Goal: Task Accomplishment & Management: Manage account settings

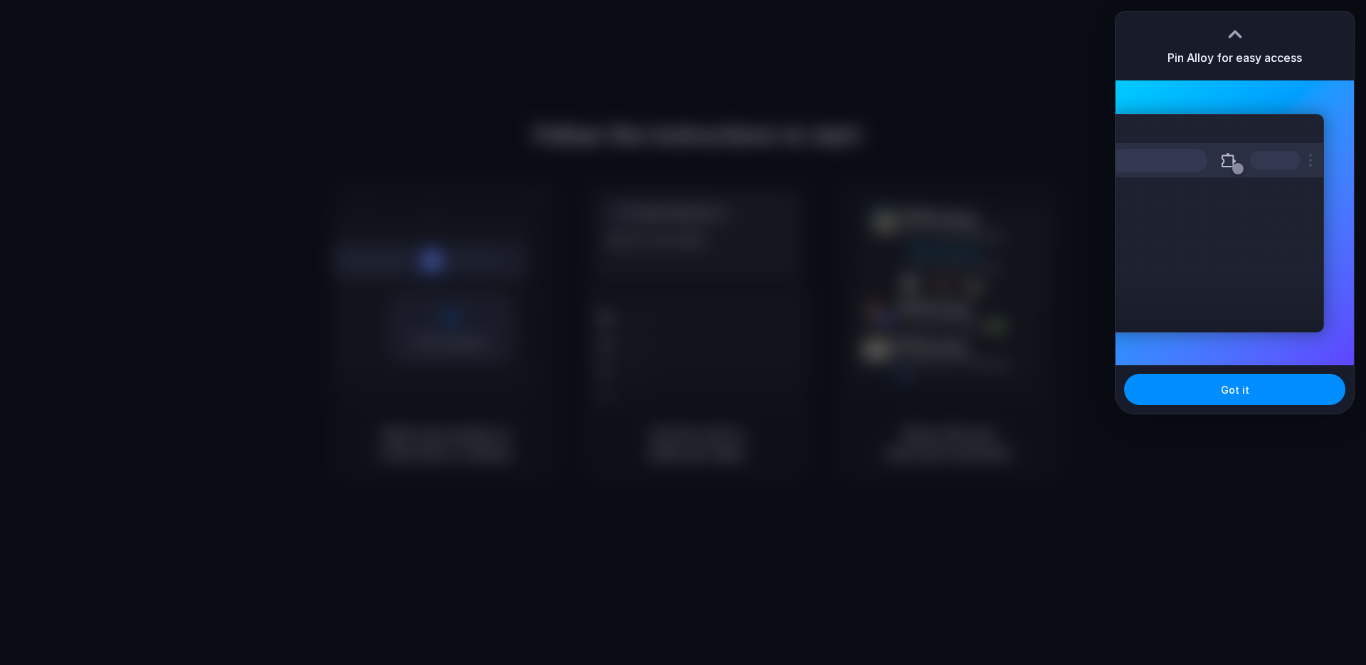
click at [683, 332] on div at bounding box center [683, 332] width 0 height 0
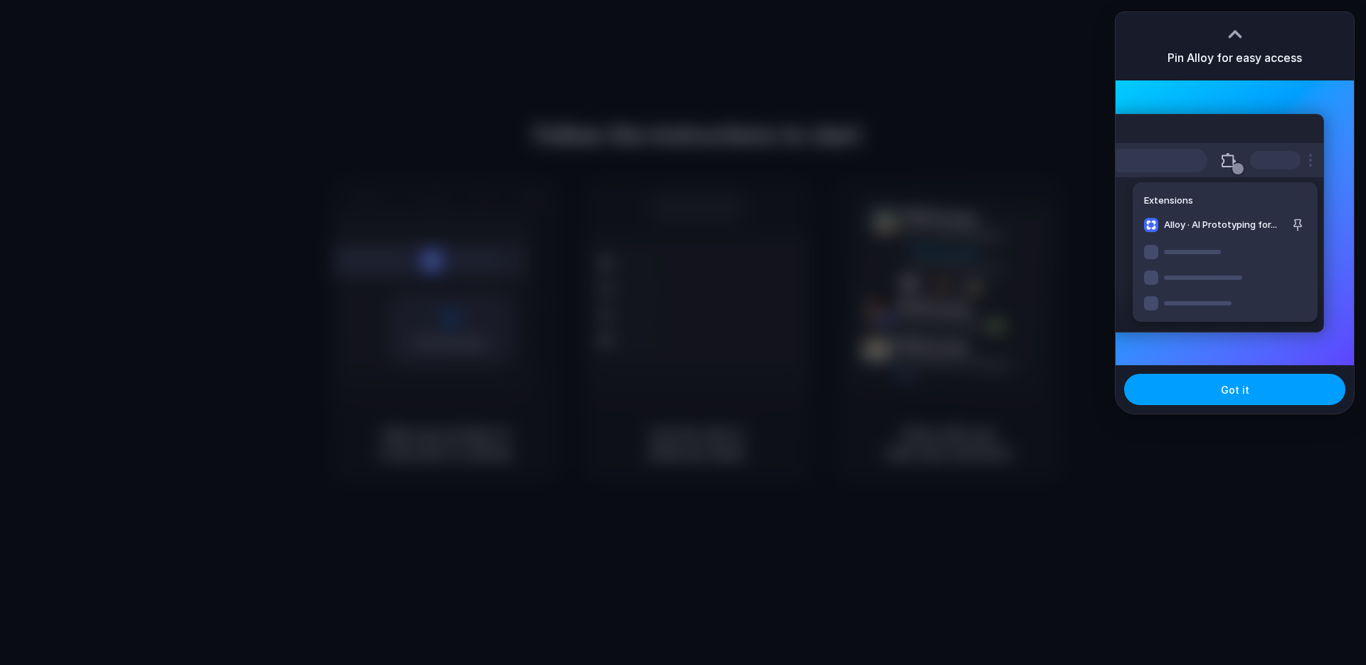
click at [1257, 385] on button "Got it" at bounding box center [1235, 389] width 221 height 31
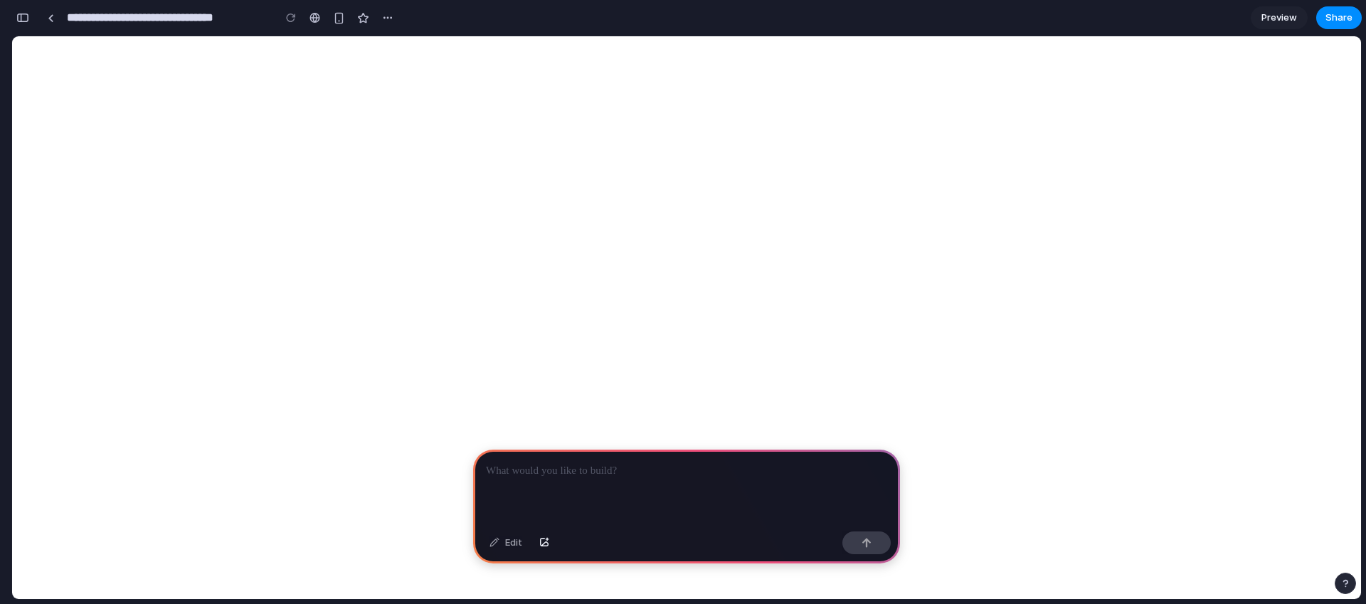
click at [611, 467] on p at bounding box center [686, 471] width 401 height 17
click at [608, 468] on p at bounding box center [686, 471] width 401 height 17
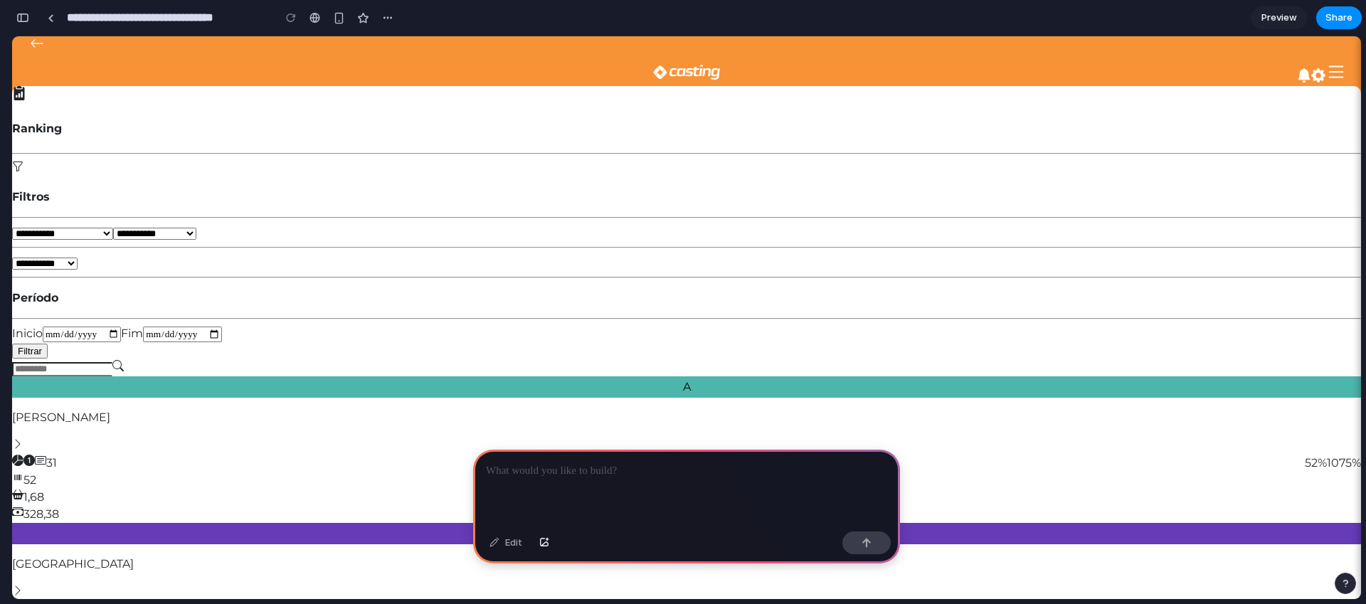
drag, startPoint x: 164, startPoint y: 216, endPoint x: 189, endPoint y: 216, distance: 24.2
click at [23, 438] on icon at bounding box center [17, 443] width 11 height 11
click at [682, 489] on div "1,68" at bounding box center [686, 497] width 1349 height 17
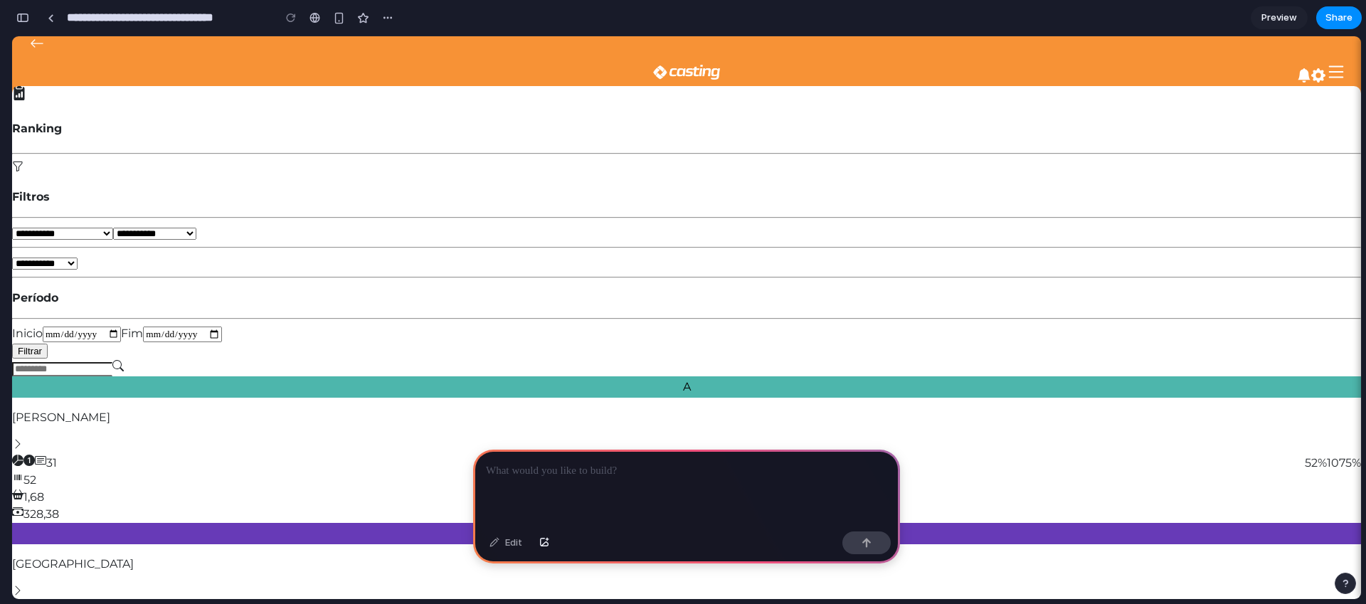
click at [763, 489] on div "1,68" at bounding box center [686, 497] width 1349 height 17
click at [608, 485] on div at bounding box center [686, 488] width 427 height 76
drag, startPoint x: 497, startPoint y: 553, endPoint x: 502, endPoint y: 547, distance: 8.1
click at [497, 553] on div "Edit" at bounding box center [506, 543] width 47 height 23
click at [502, 547] on div "Edit" at bounding box center [506, 543] width 47 height 23
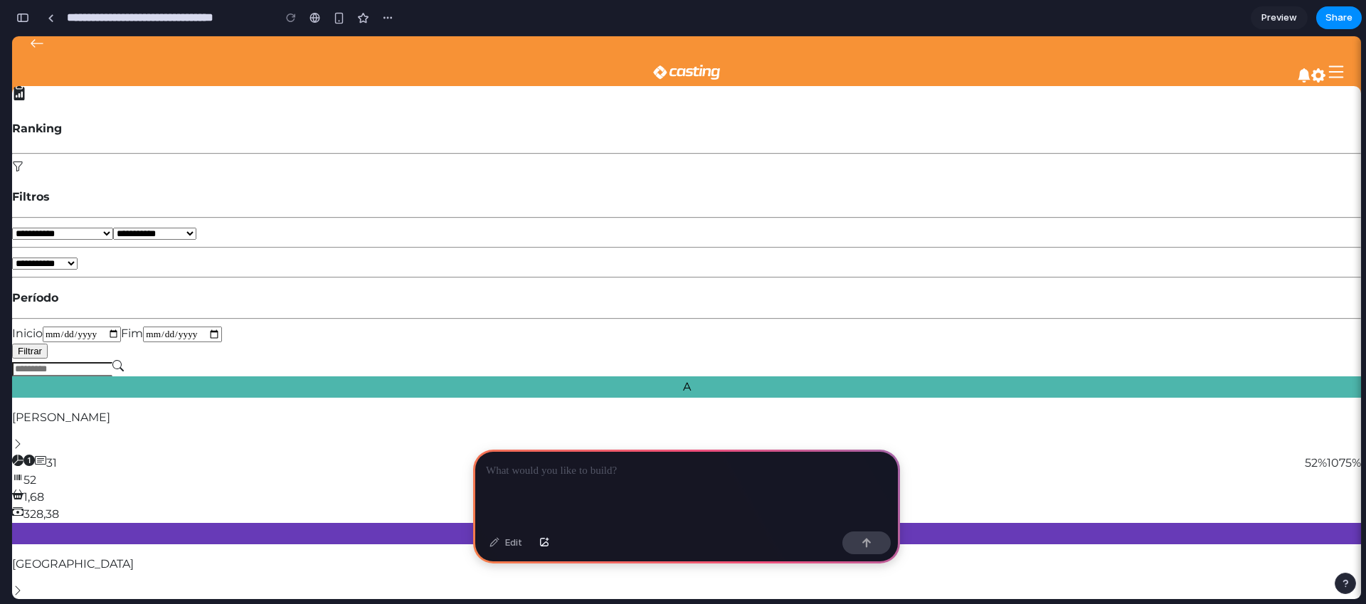
click at [513, 545] on div "Edit" at bounding box center [506, 543] width 47 height 23
click at [496, 544] on div "Edit" at bounding box center [506, 543] width 47 height 23
click at [335, 19] on div "button" at bounding box center [339, 18] width 12 height 12
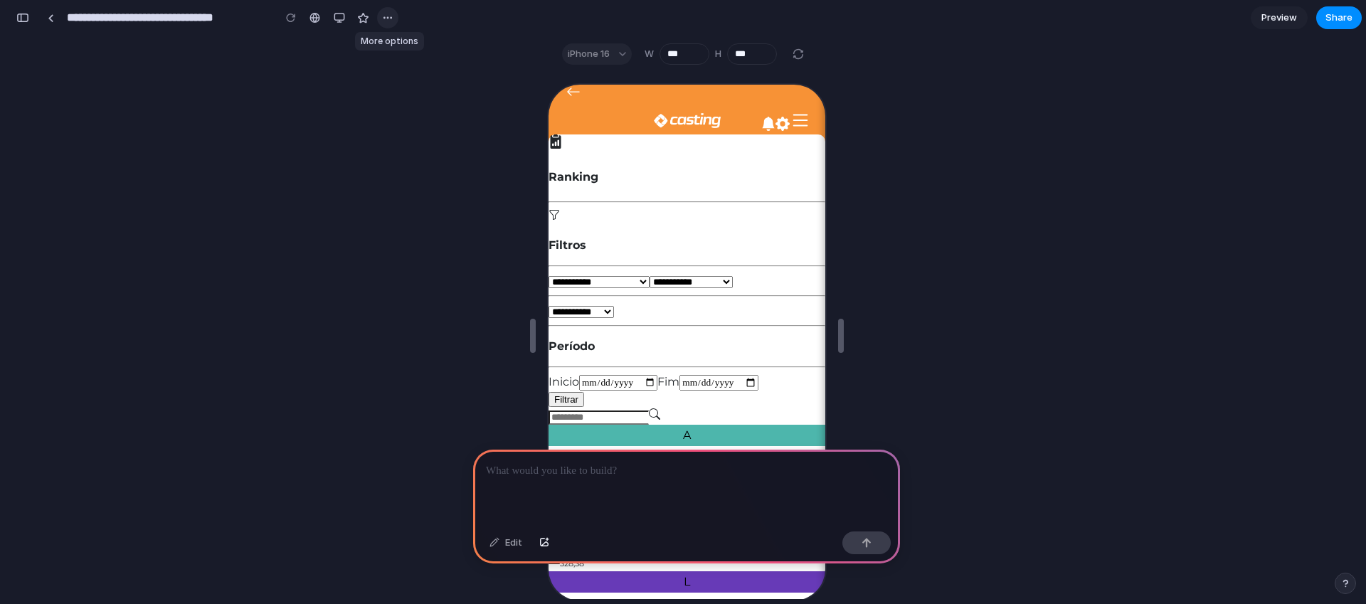
click at [388, 16] on div "button" at bounding box center [387, 17] width 11 height 11
click at [388, 16] on div "Duplicate Delete" at bounding box center [683, 302] width 1366 height 604
click at [21, 19] on div "button" at bounding box center [22, 18] width 13 height 10
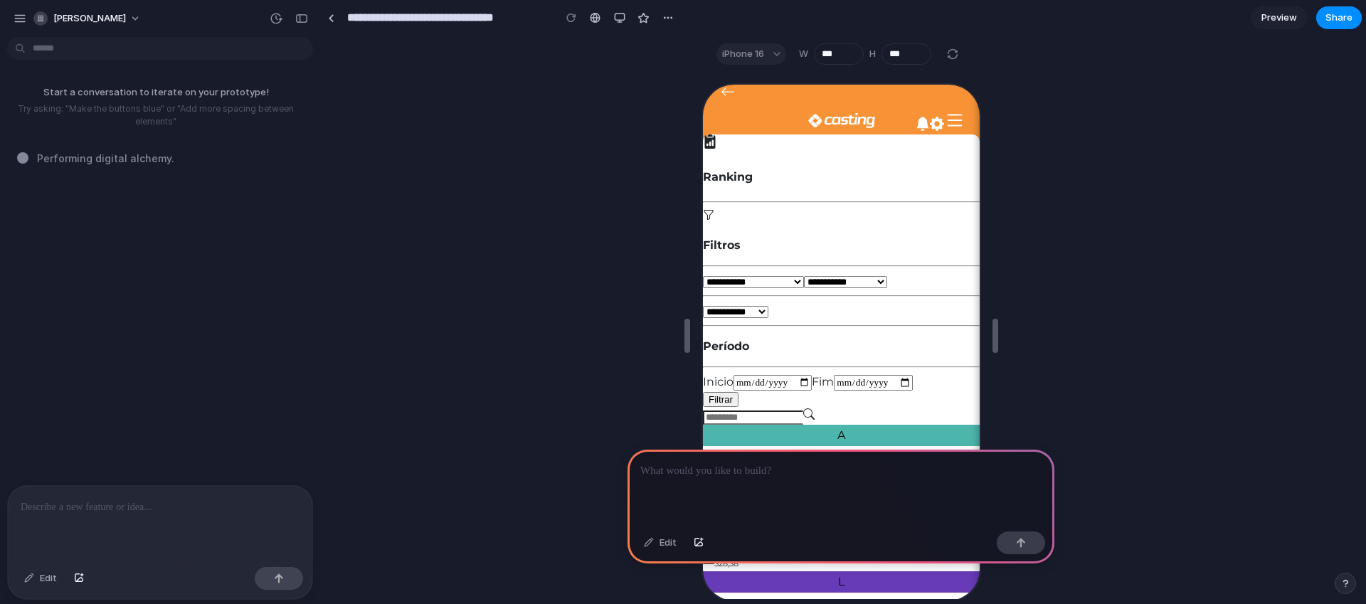
click at [121, 507] on p at bounding box center [160, 507] width 279 height 17
click at [825, 473] on p at bounding box center [841, 471] width 401 height 17
click at [715, 490] on div at bounding box center [841, 488] width 427 height 76
click at [170, 517] on div at bounding box center [160, 523] width 305 height 75
click at [731, 466] on p at bounding box center [841, 471] width 401 height 17
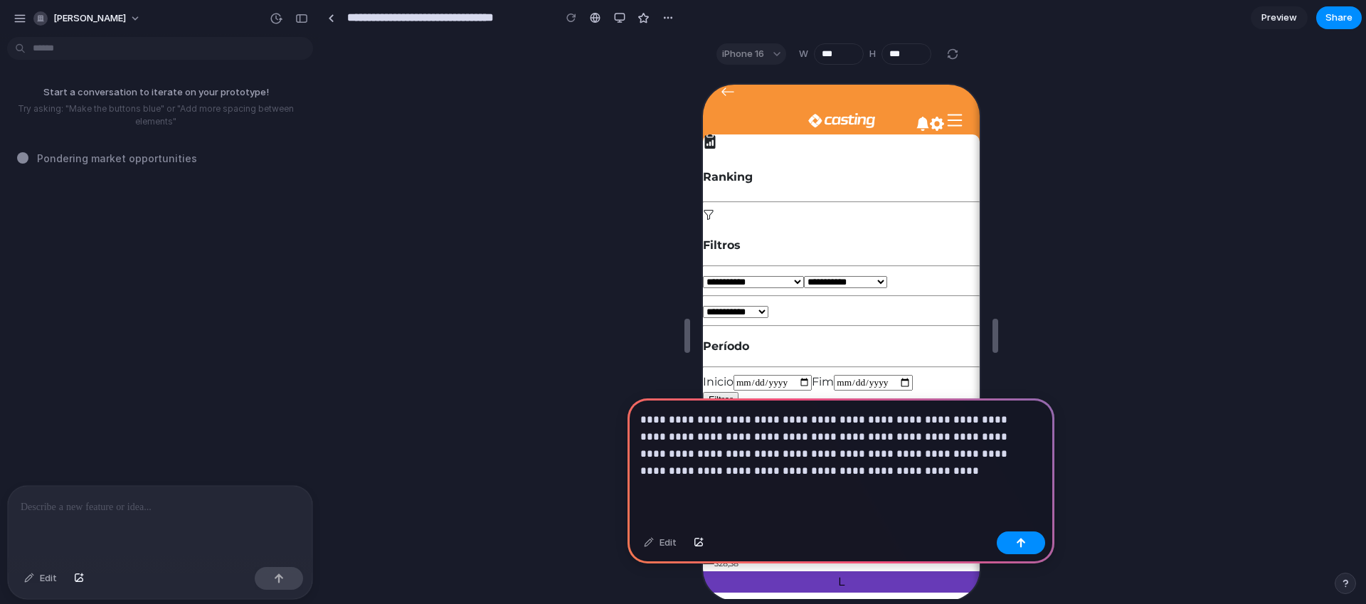
click at [820, 421] on p "**********" at bounding box center [839, 445] width 396 height 68
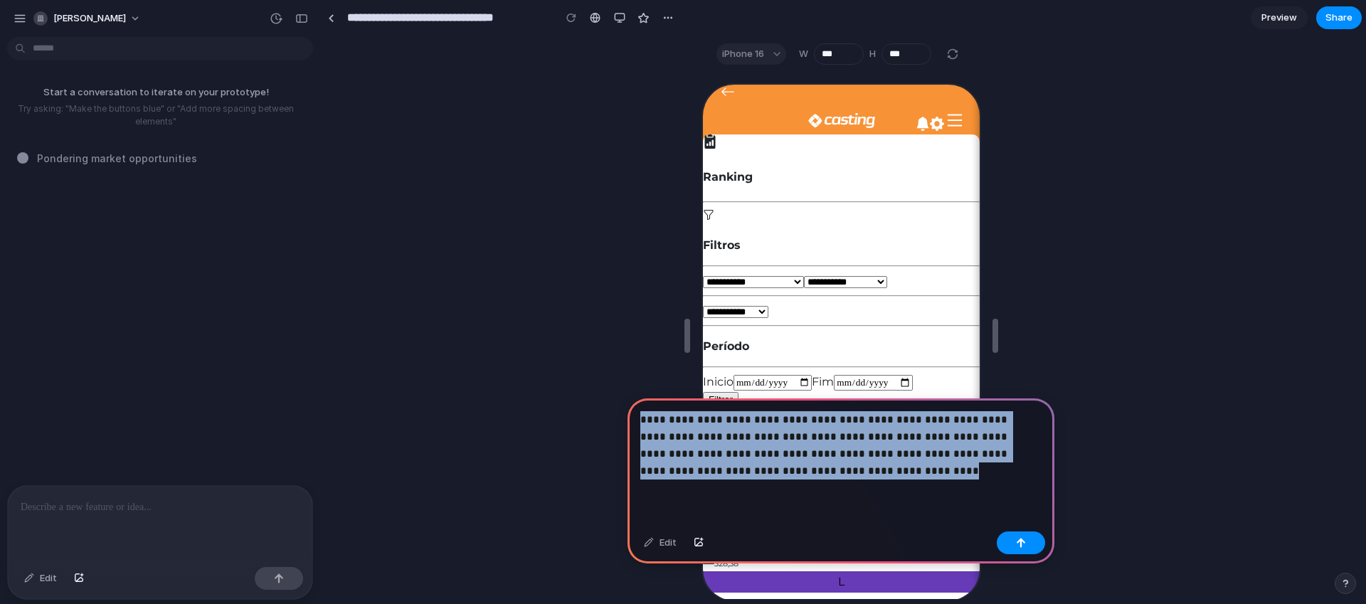
click at [820, 421] on p "**********" at bounding box center [839, 445] width 396 height 68
copy p "**********"
click at [1030, 547] on button "button" at bounding box center [1021, 543] width 48 height 23
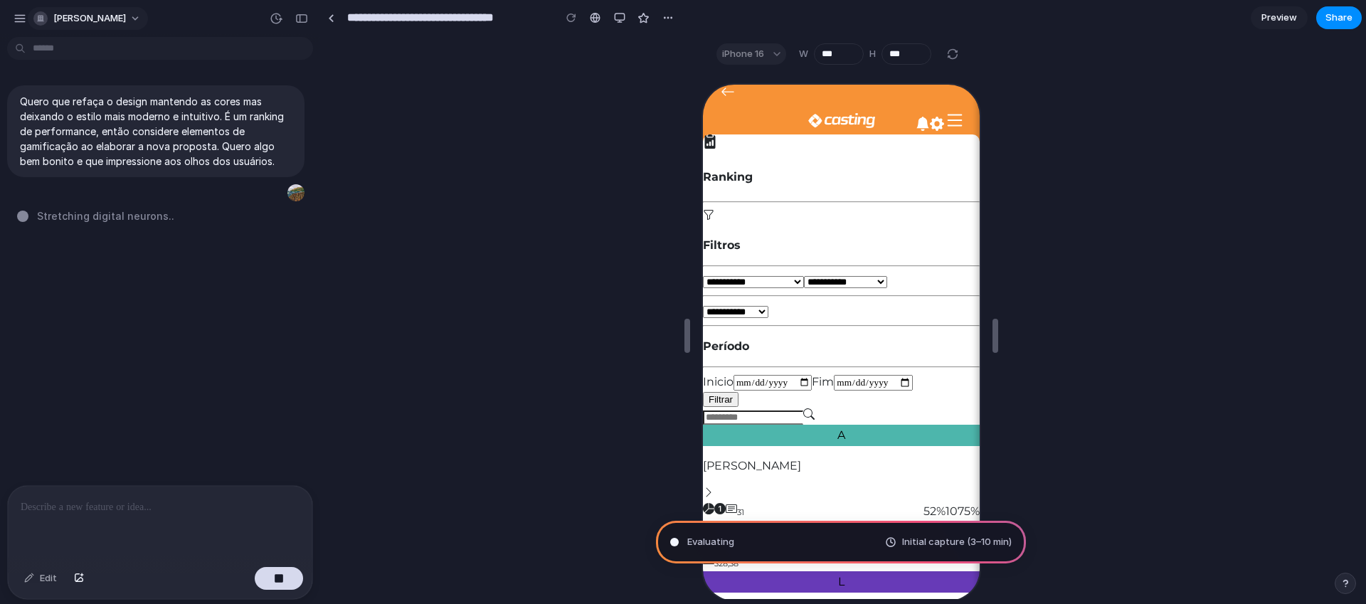
click at [134, 11] on button "[PERSON_NAME]" at bounding box center [88, 18] width 120 height 23
type input "**********"
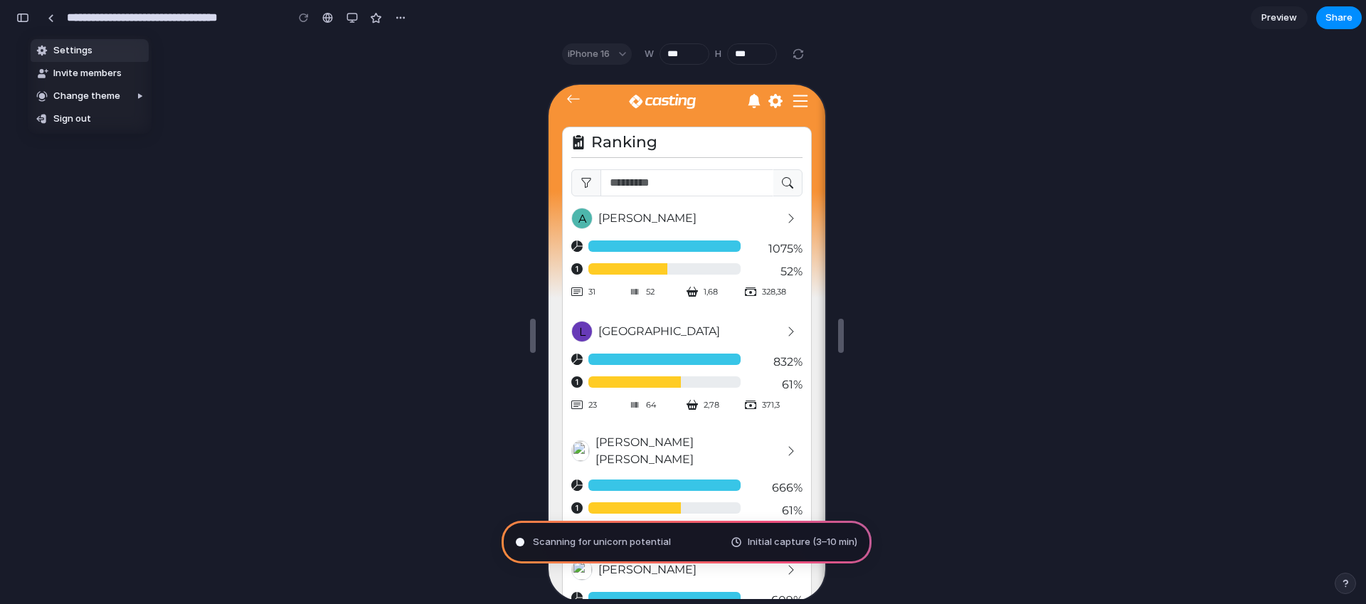
scroll to position [739, 0]
click at [776, 544] on div "Settings Invite members Change theme Sign out" at bounding box center [683, 302] width 1366 height 604
click at [23, 23] on button "button" at bounding box center [22, 17] width 23 height 23
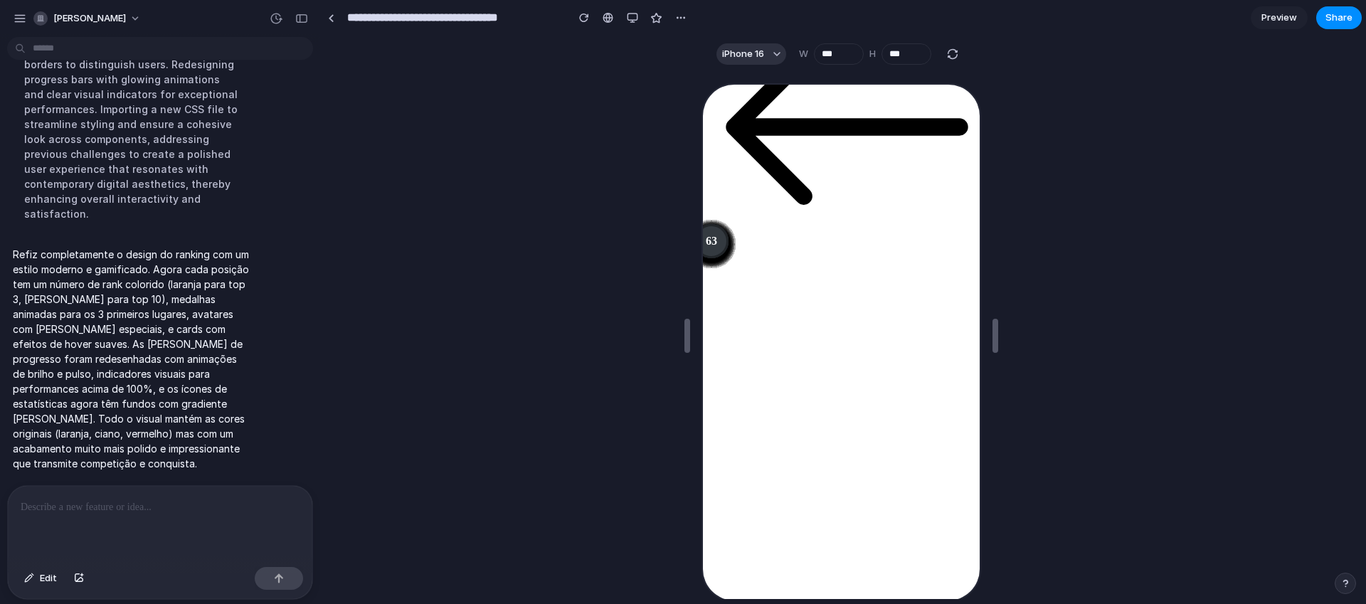
scroll to position [0, 0]
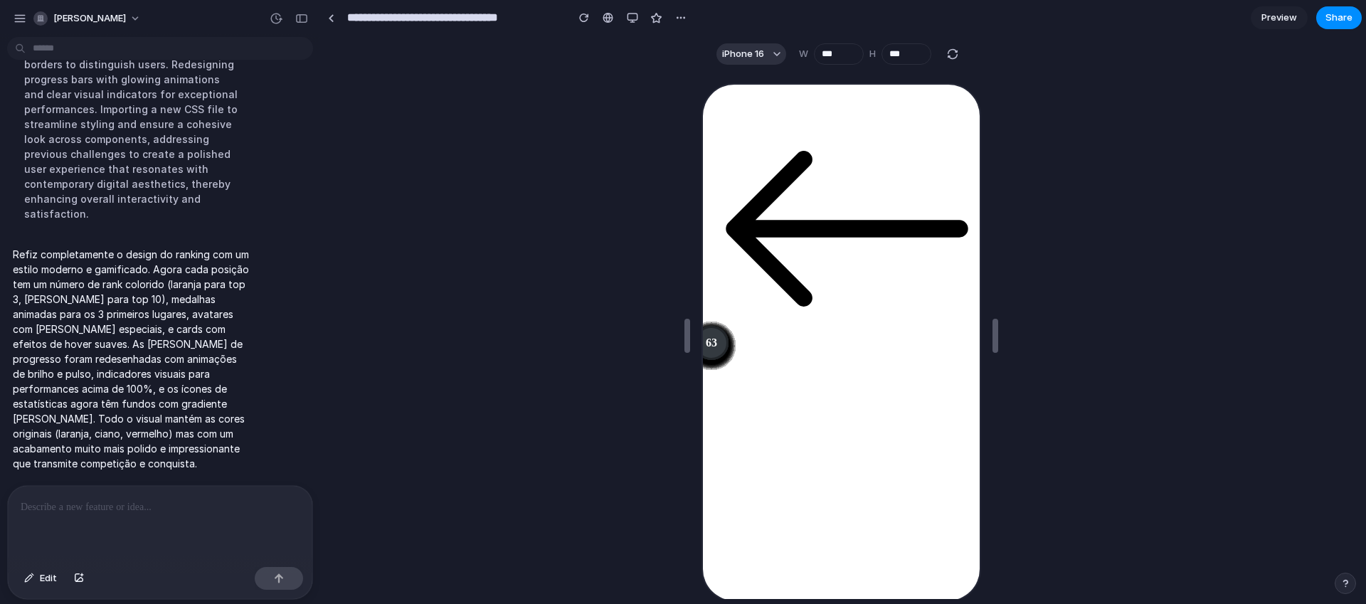
click at [636, 19] on div "button" at bounding box center [632, 17] width 11 height 11
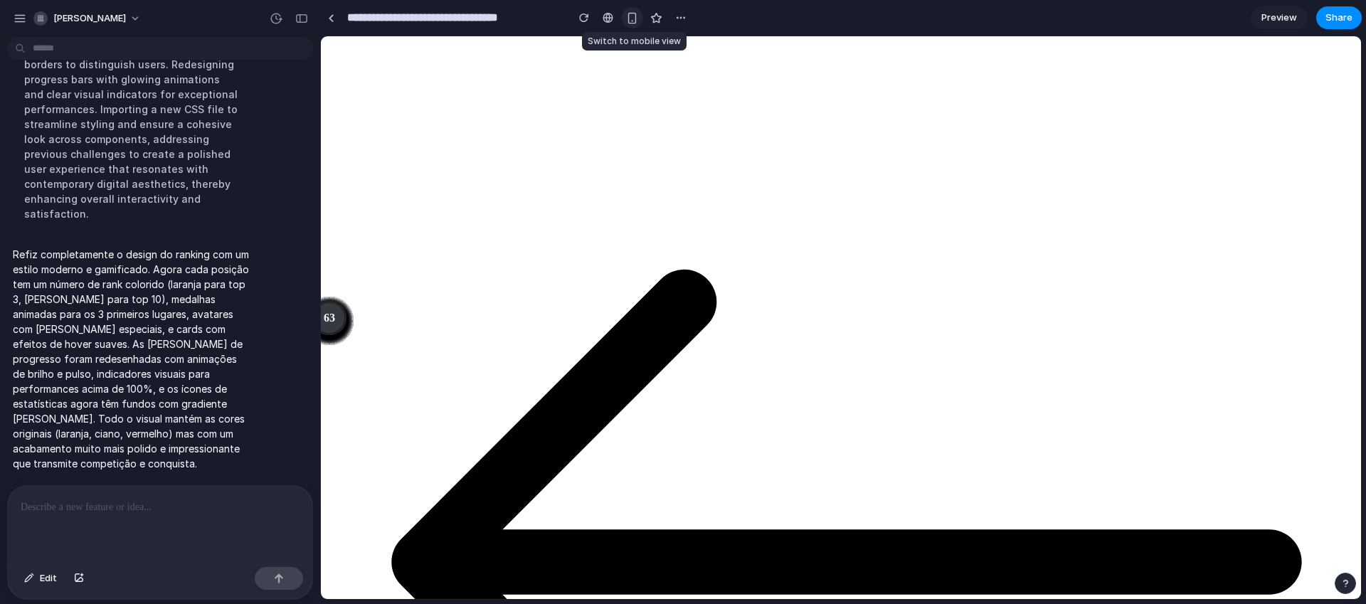
click at [636, 19] on div "button" at bounding box center [632, 18] width 12 height 12
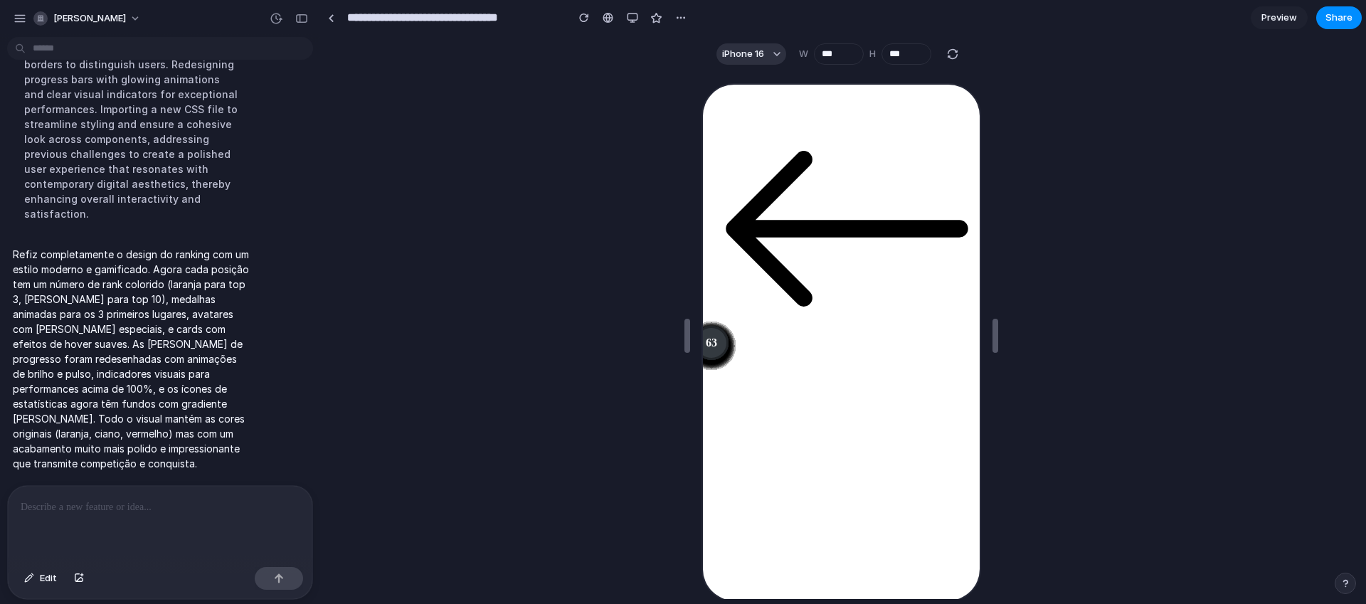
click at [129, 522] on div at bounding box center [160, 523] width 305 height 75
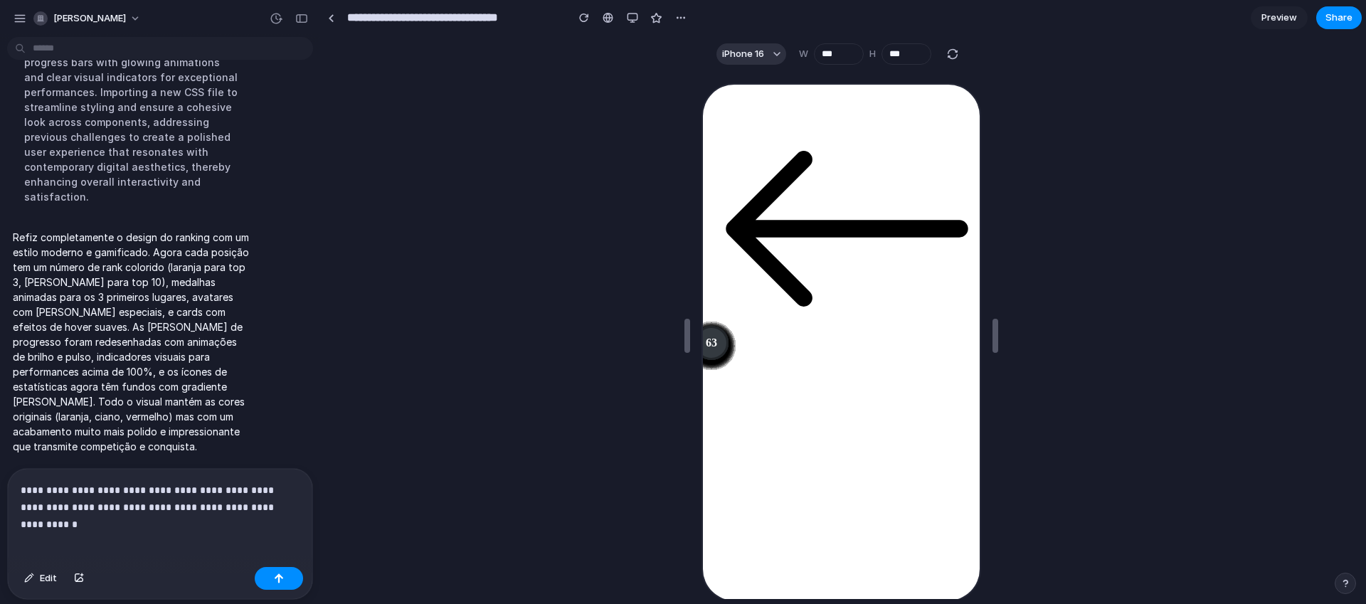
scroll to position [323, 0]
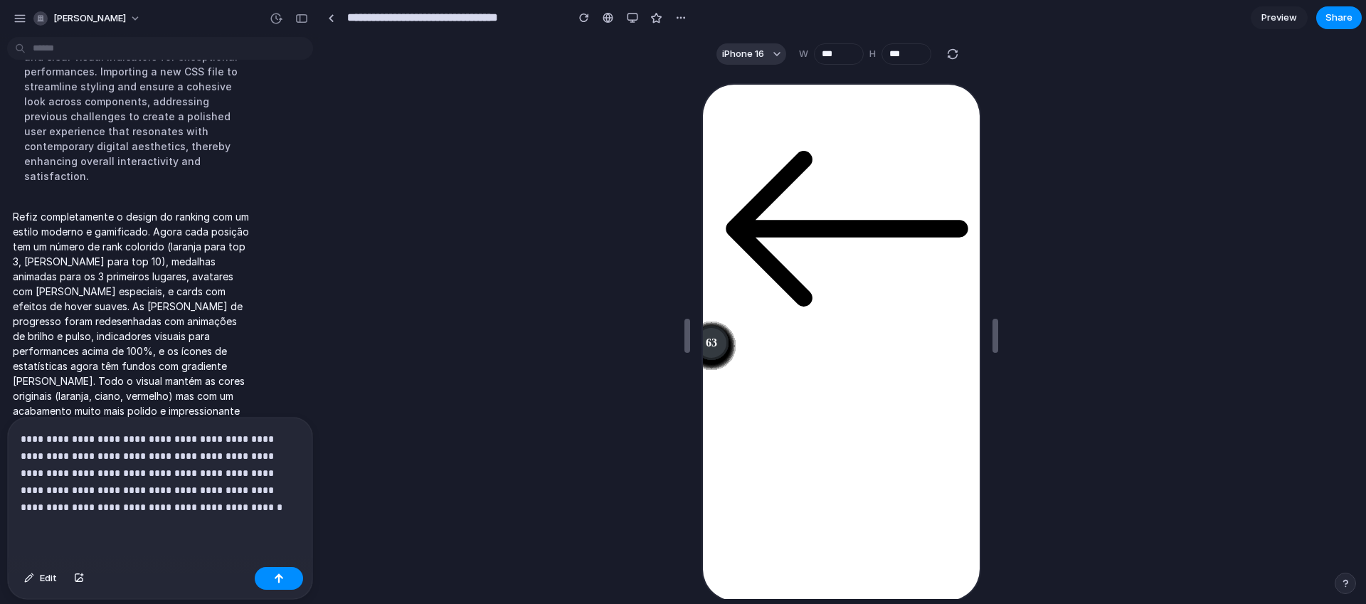
click at [54, 505] on p "**********" at bounding box center [157, 473] width 273 height 85
click at [212, 508] on p "**********" at bounding box center [157, 473] width 273 height 85
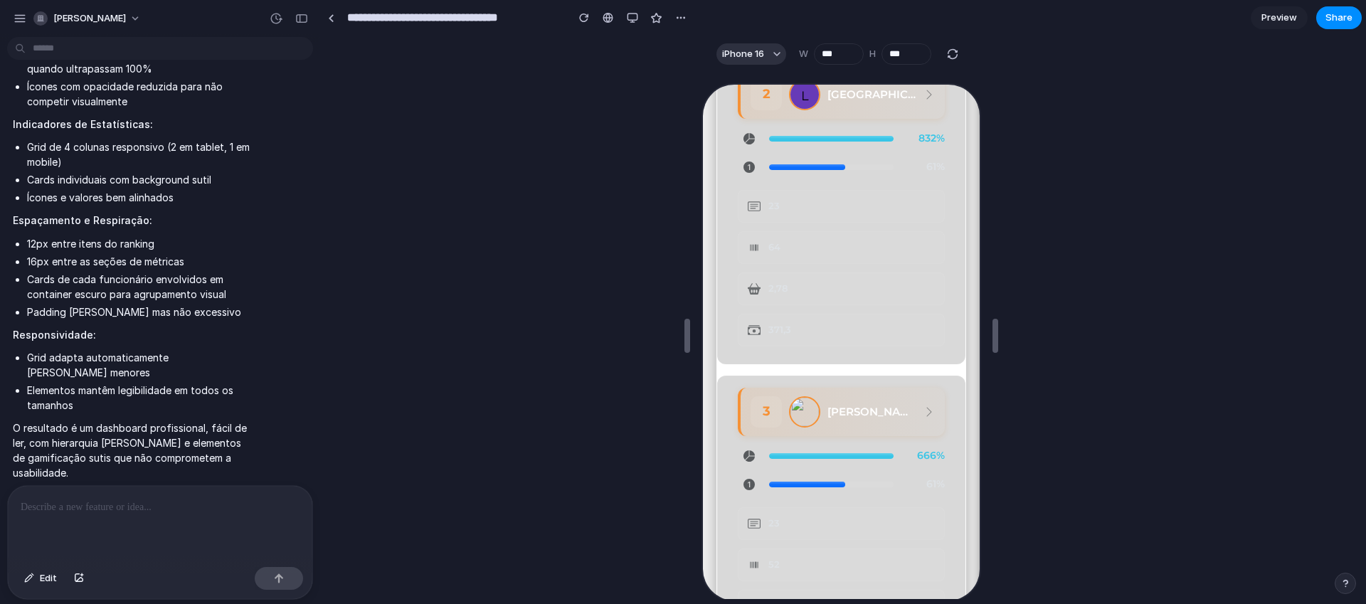
scroll to position [999, 0]
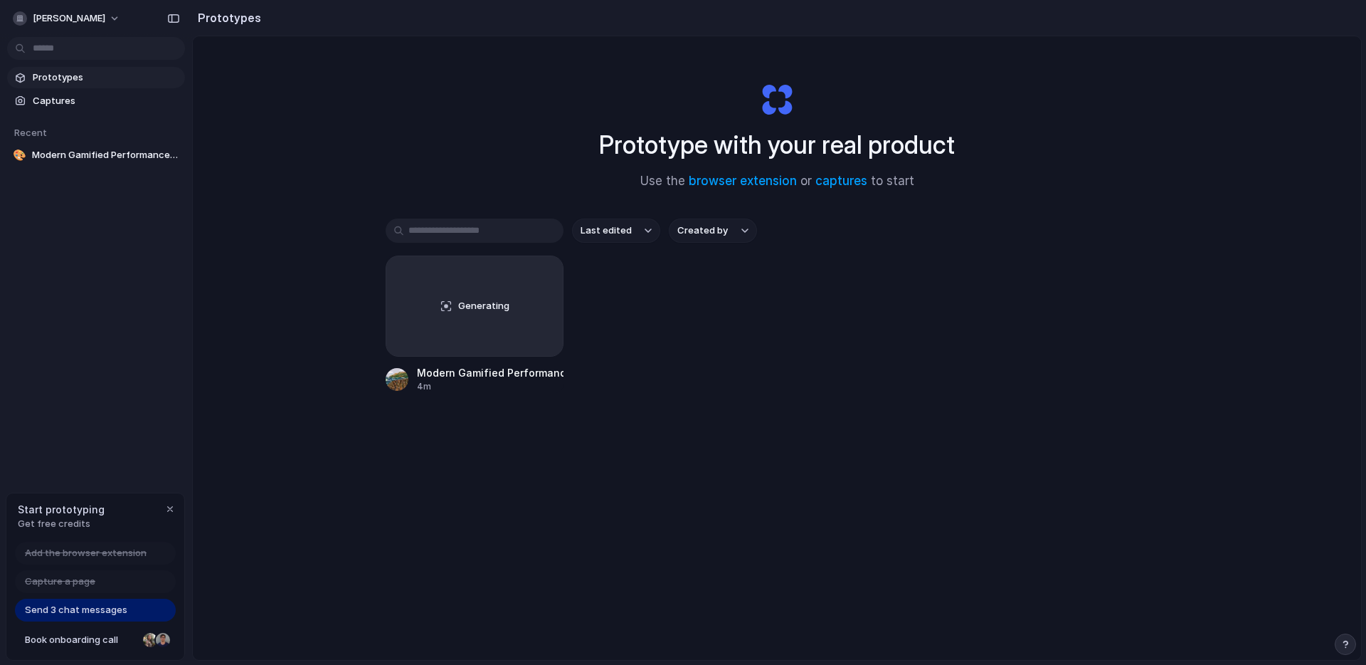
click at [241, 598] on div "Prototype with your real product Use the browser extension or captures to start…" at bounding box center [777, 385] width 1169 height 699
click at [119, 610] on span "Send 3 chat messages" at bounding box center [76, 610] width 102 height 14
click at [69, 97] on span "Captures" at bounding box center [106, 101] width 147 height 14
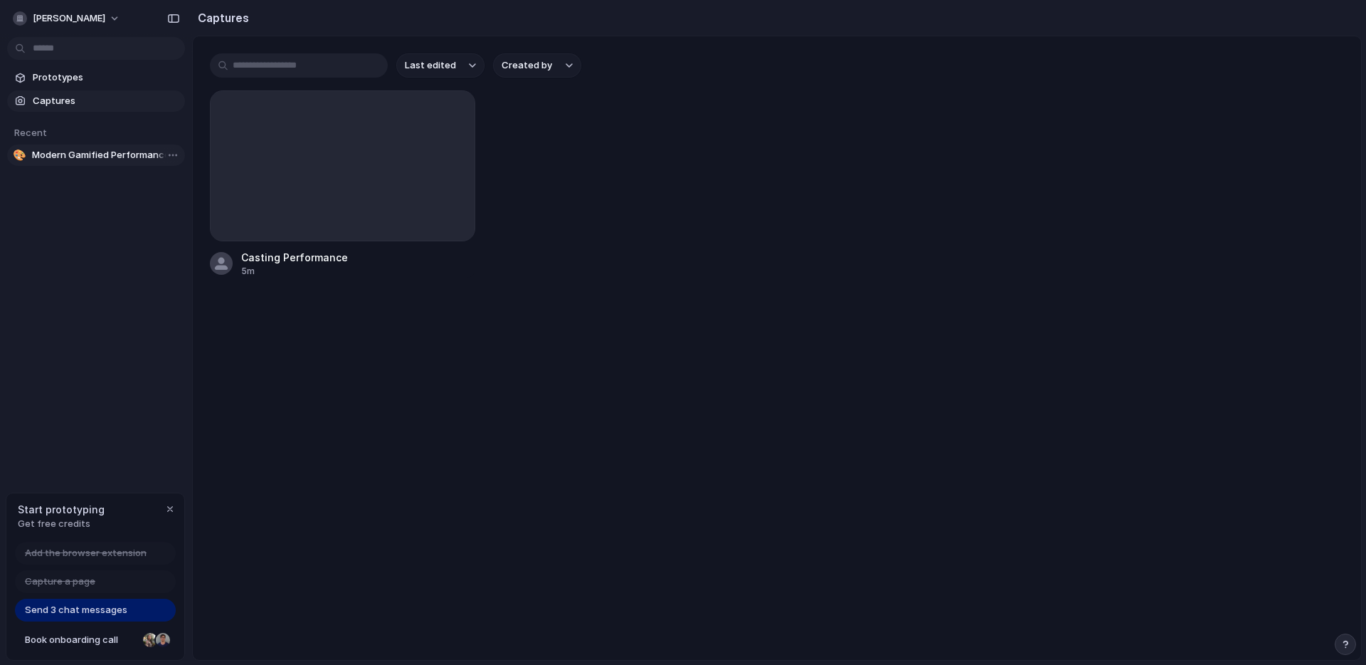
click at [59, 144] on link "🎨 Modern Gamified Performance Ranking" at bounding box center [96, 154] width 178 height 21
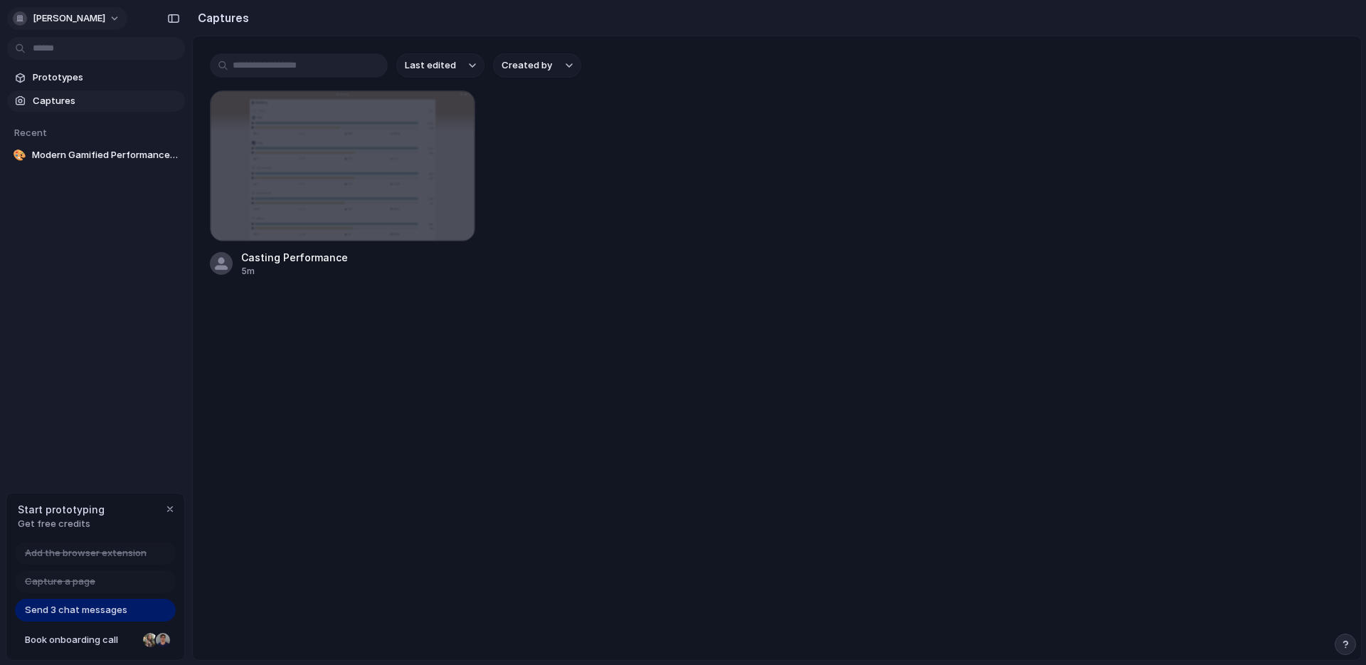
click at [73, 28] on button "[PERSON_NAME]" at bounding box center [67, 18] width 120 height 23
click at [74, 55] on li "Settings" at bounding box center [69, 50] width 118 height 23
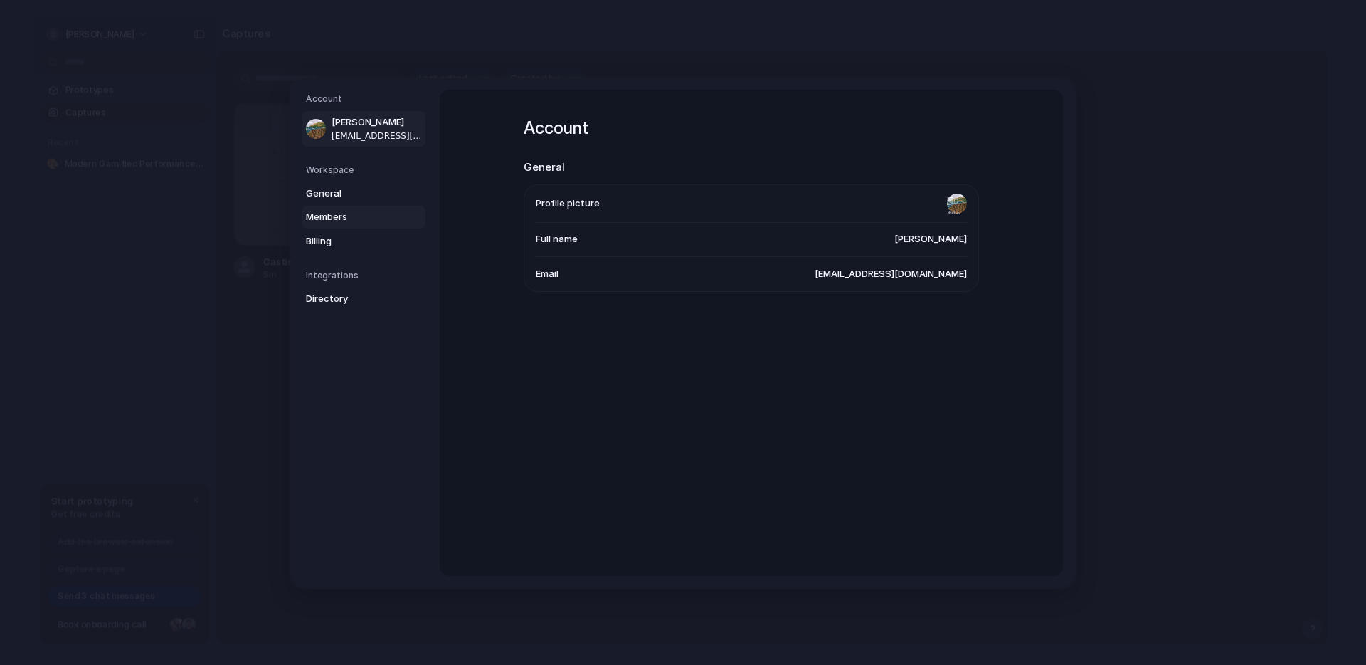
click at [360, 210] on span "Members" at bounding box center [351, 217] width 91 height 14
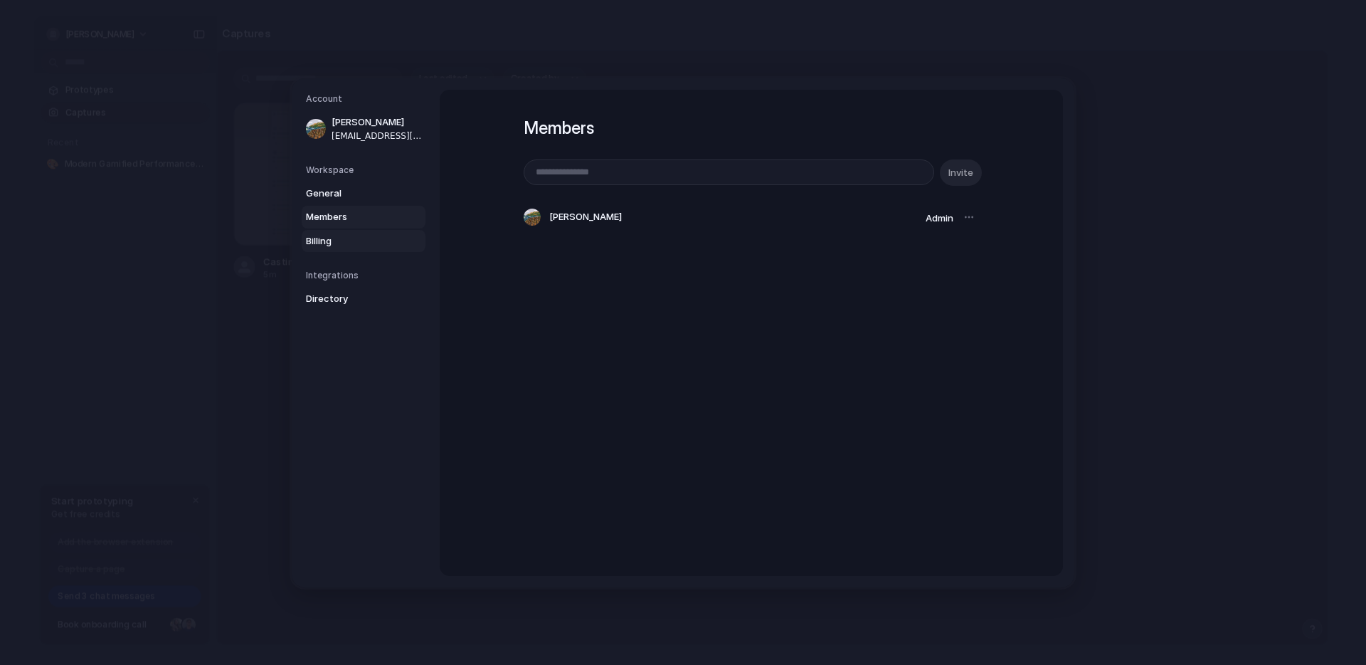
click at [362, 236] on span "Billing" at bounding box center [351, 240] width 91 height 14
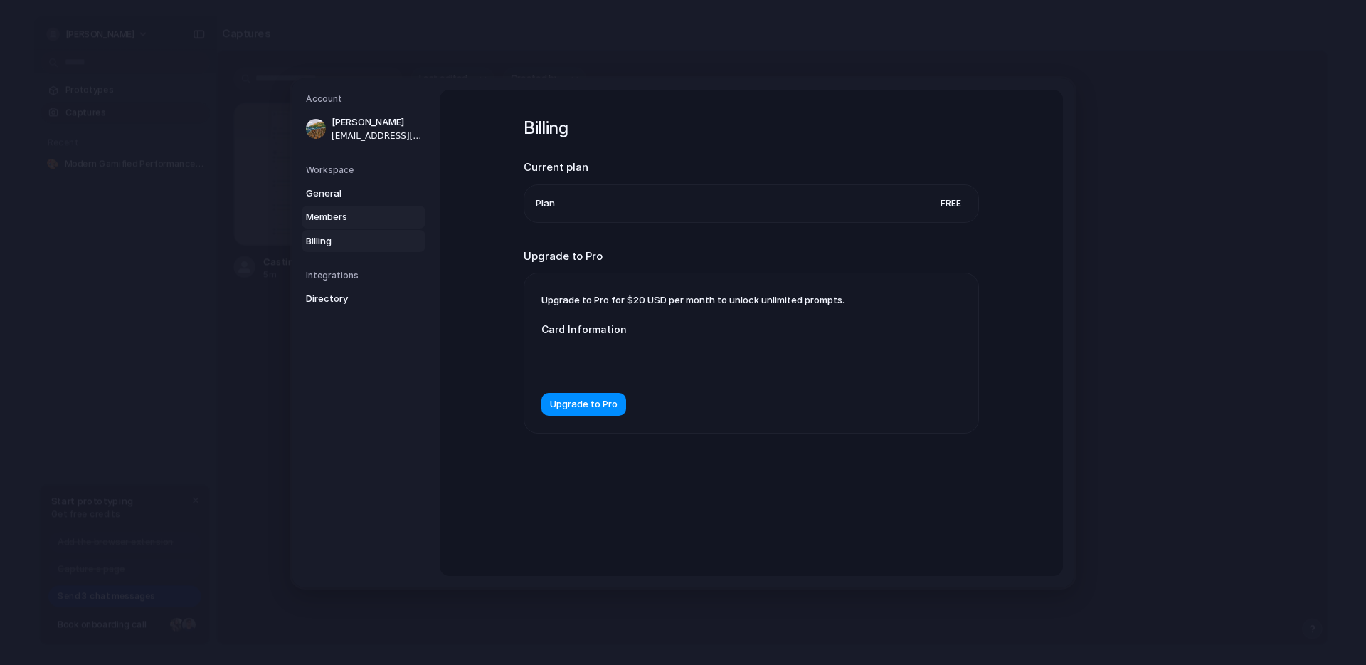
click at [365, 219] on span "Members" at bounding box center [351, 217] width 91 height 14
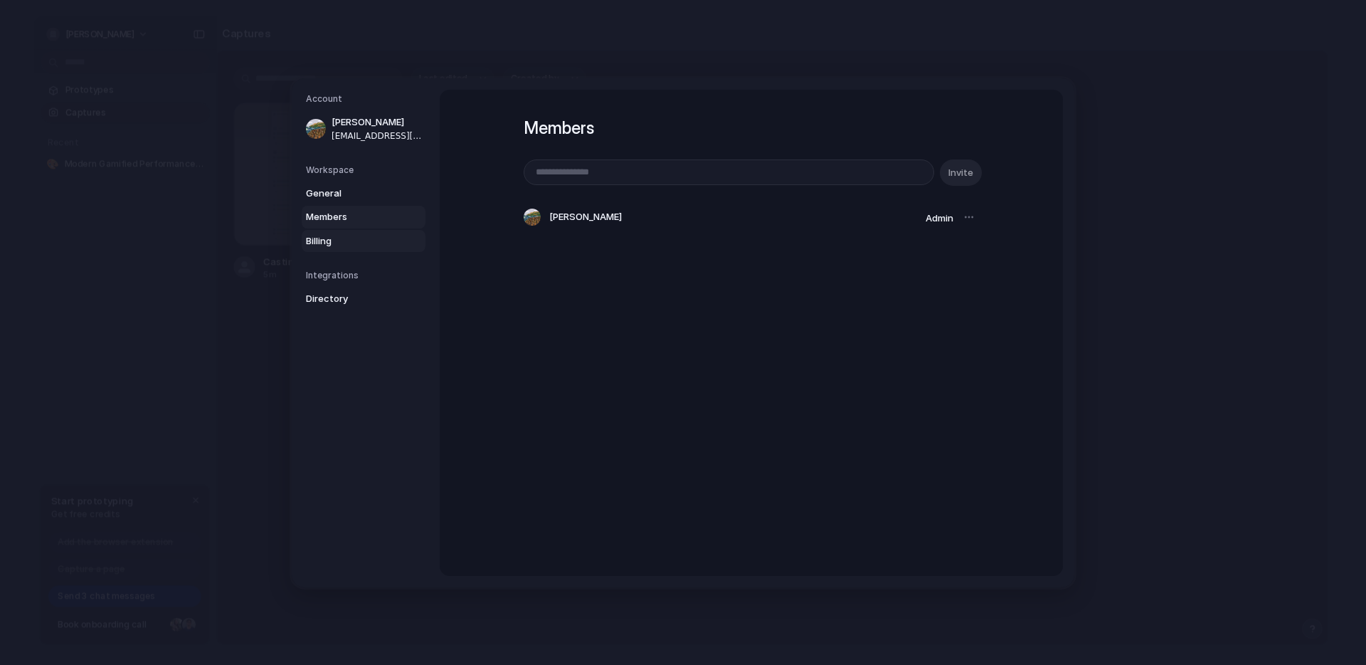
click at [361, 236] on span "Billing" at bounding box center [351, 240] width 91 height 14
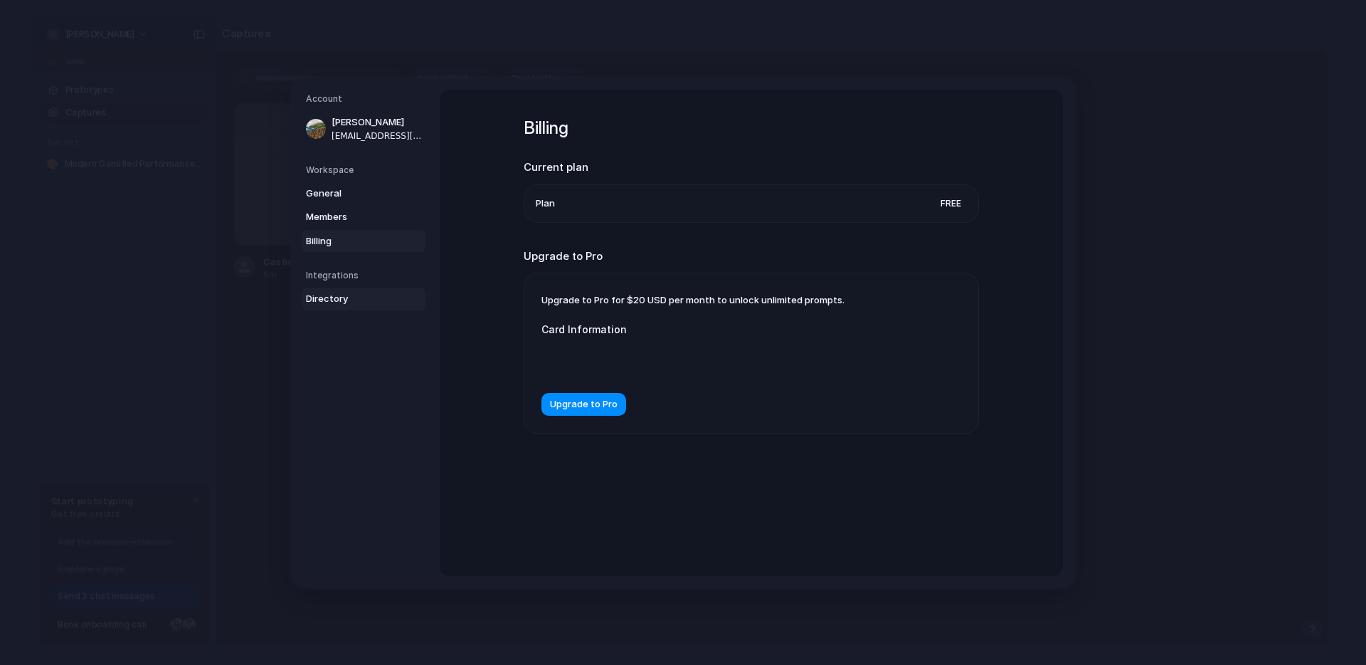
click at [347, 297] on span "Directory" at bounding box center [351, 299] width 91 height 14
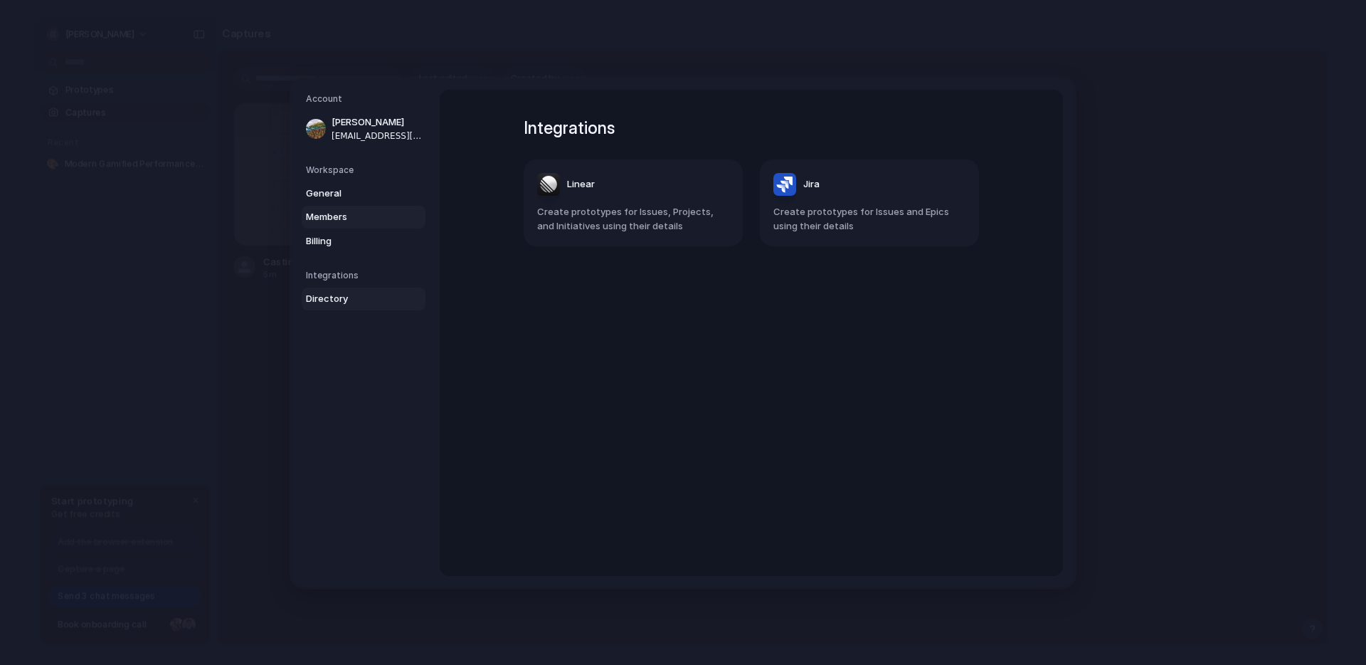
click at [362, 216] on span "Members" at bounding box center [351, 217] width 91 height 14
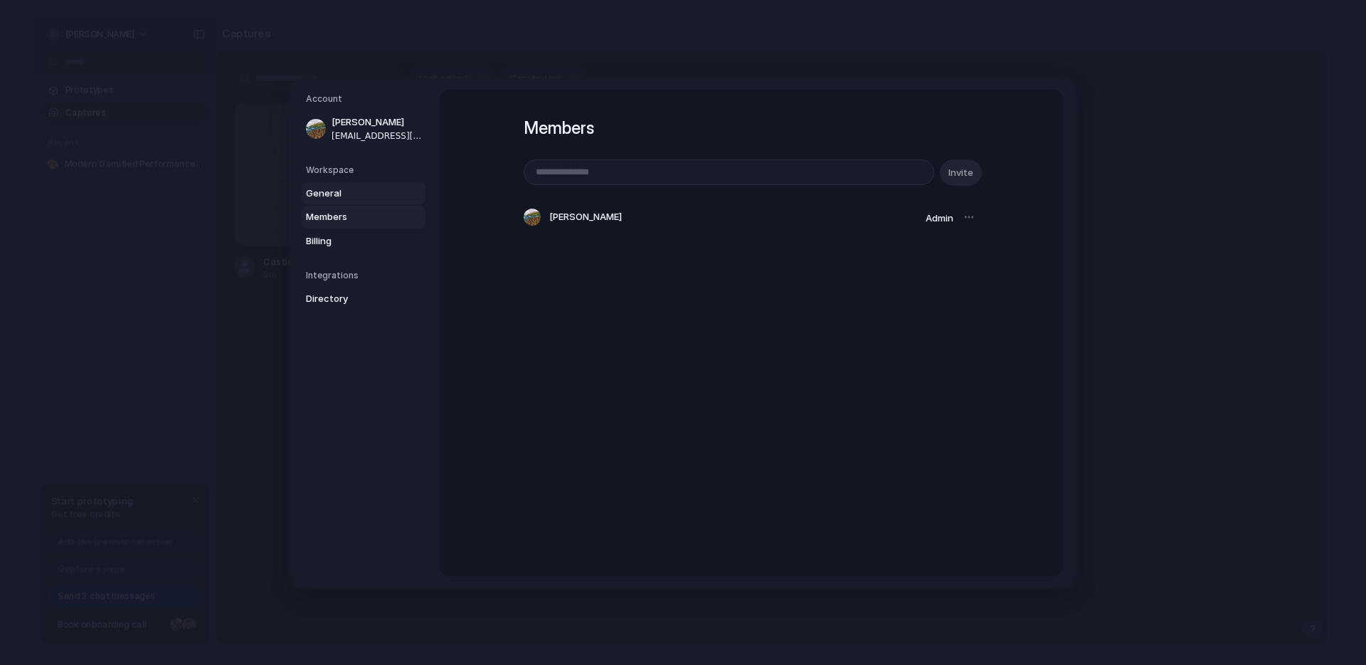
click at [366, 189] on span "General" at bounding box center [351, 193] width 91 height 14
